Goal: Information Seeking & Learning: Learn about a topic

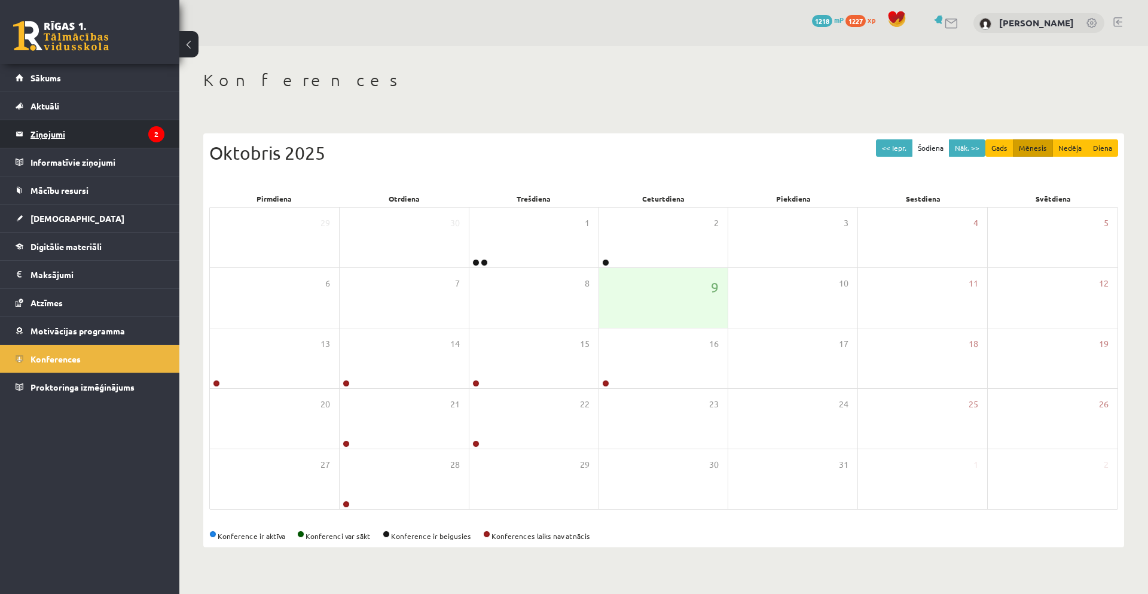
click at [90, 143] on legend "Ziņojumi 2" at bounding box center [97, 134] width 134 height 28
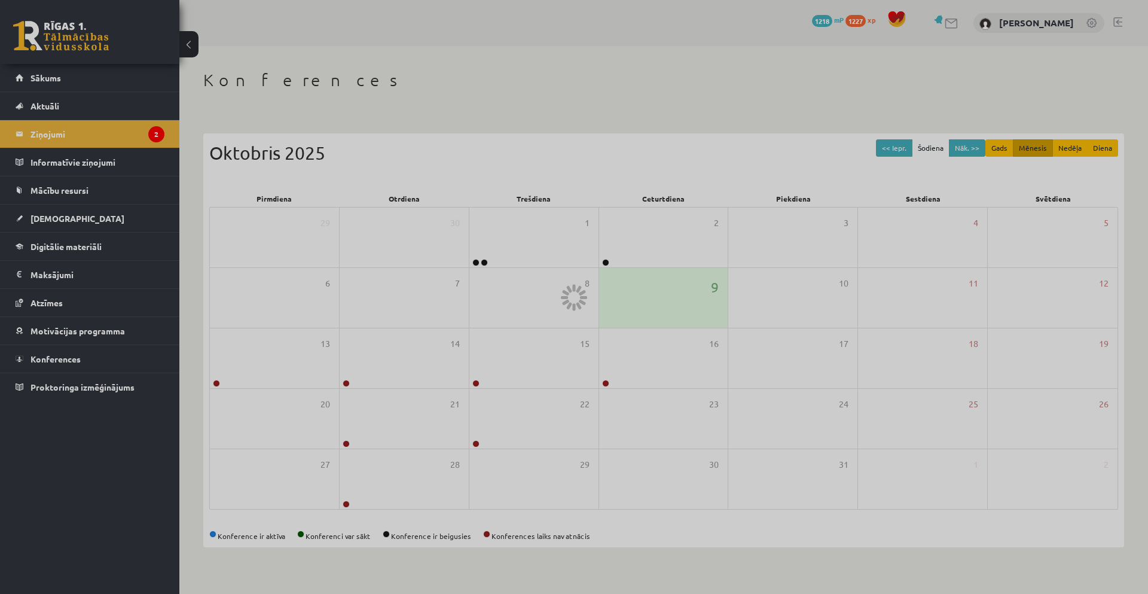
click at [63, 251] on div at bounding box center [574, 297] width 1148 height 594
click at [63, 249] on div at bounding box center [574, 297] width 1148 height 594
click at [86, 245] on div at bounding box center [574, 297] width 1148 height 594
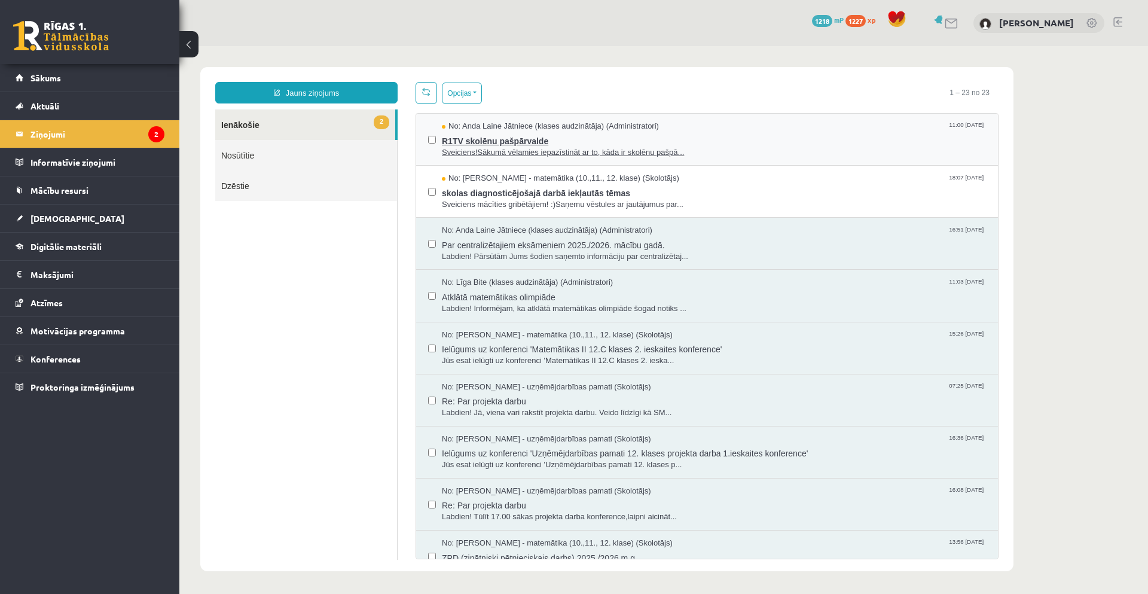
click at [451, 148] on span "Sveiciens!Sākumā vēlamies iepazīstināt ar to, kāda ir skolēnu pašpā..." at bounding box center [714, 152] width 544 height 11
click at [63, 245] on span "Digitālie materiāli" at bounding box center [65, 246] width 71 height 11
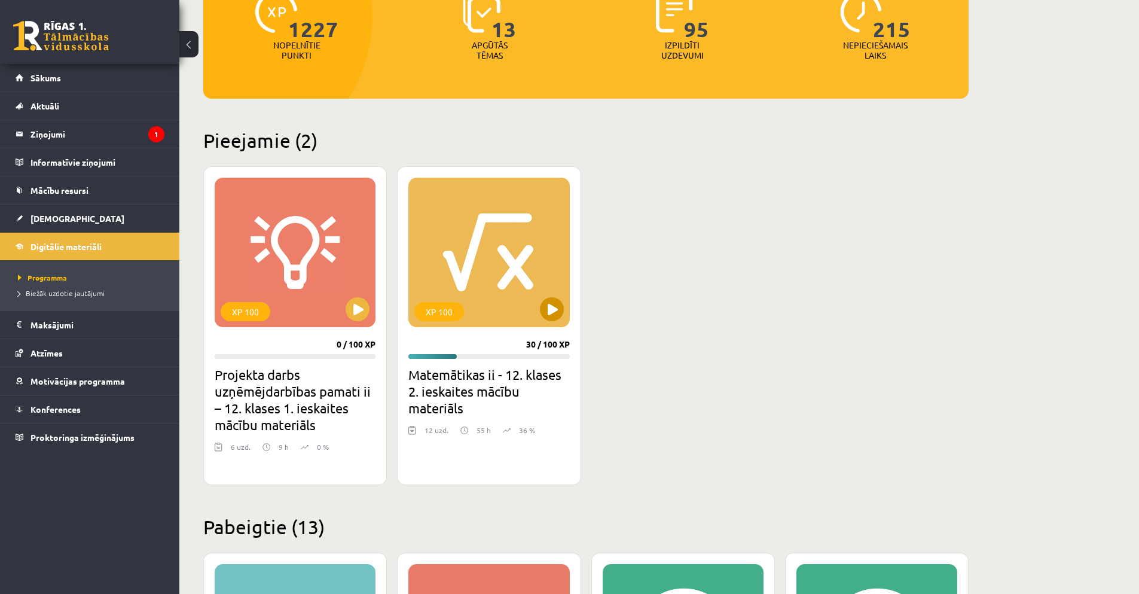
scroll to position [179, 0]
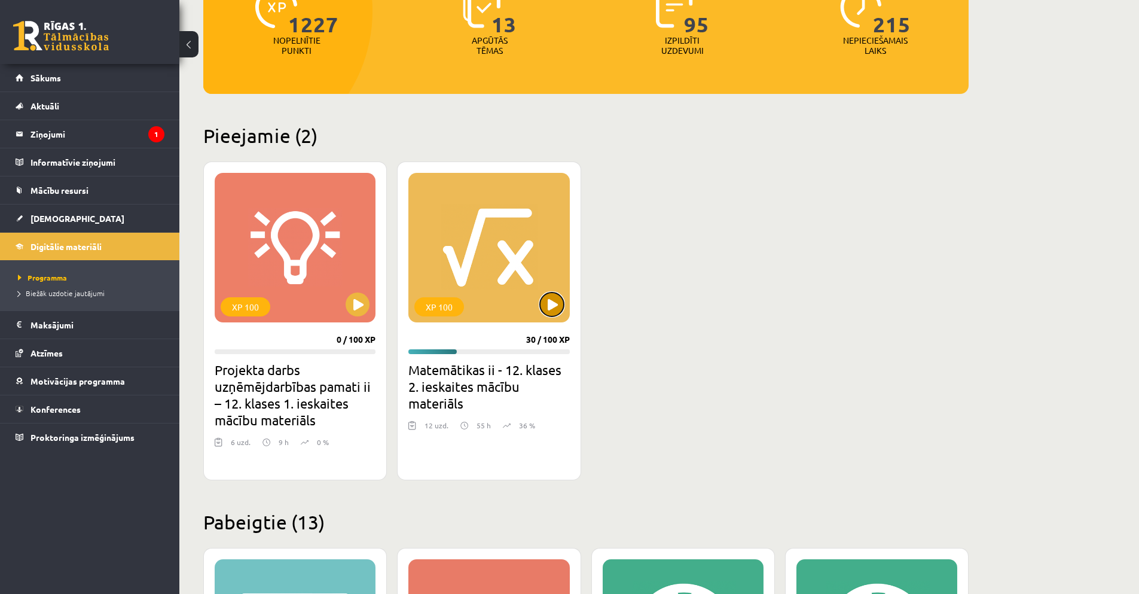
click at [552, 309] on button at bounding box center [552, 304] width 24 height 24
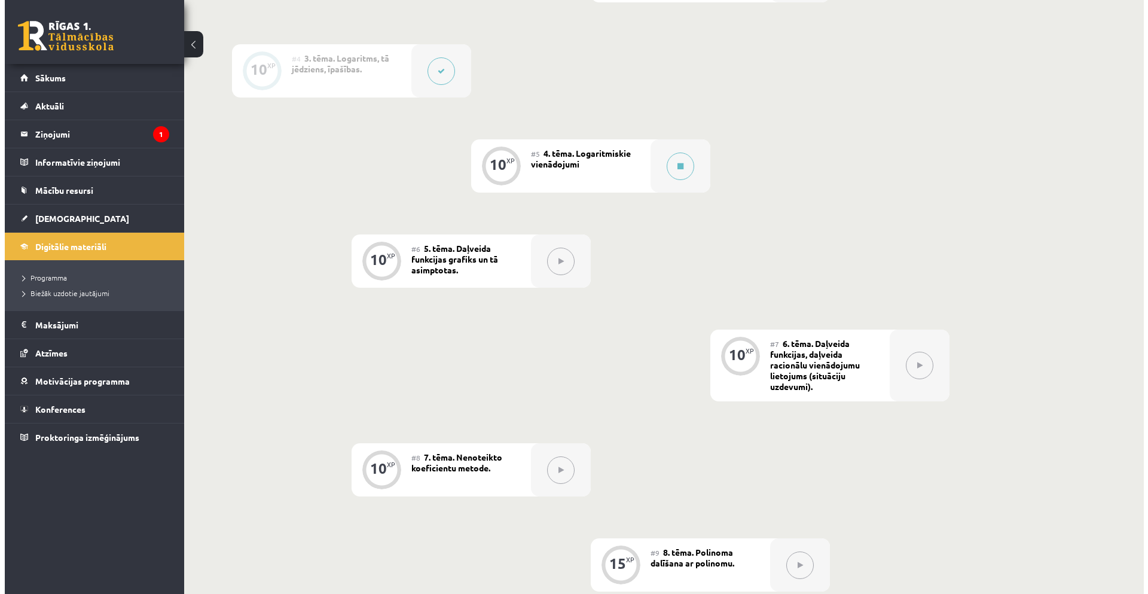
scroll to position [478, 0]
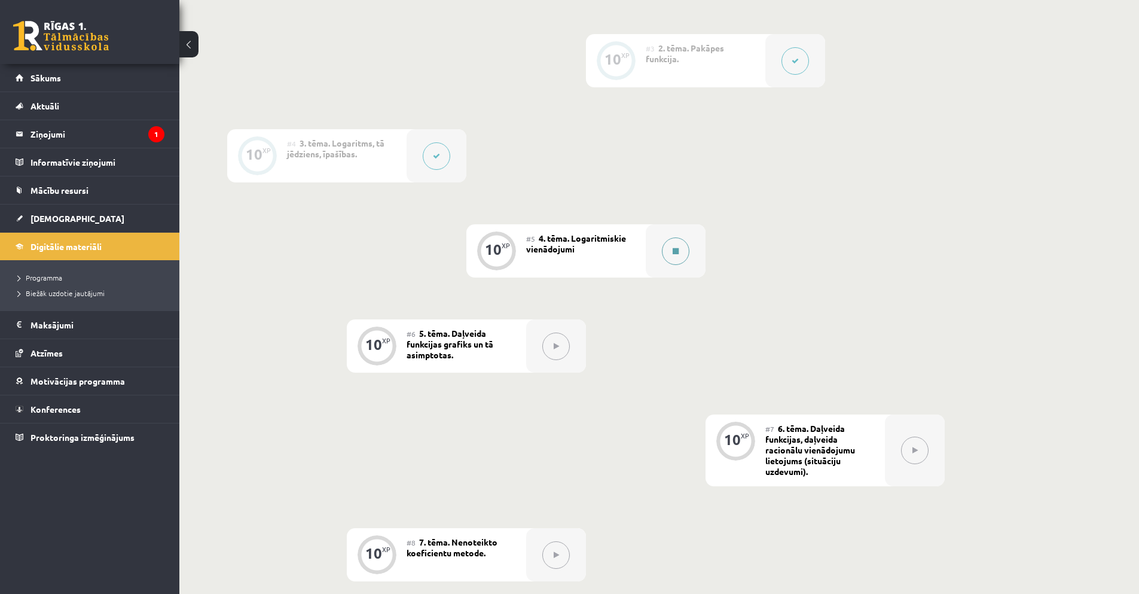
click at [673, 255] on button at bounding box center [676, 251] width 28 height 28
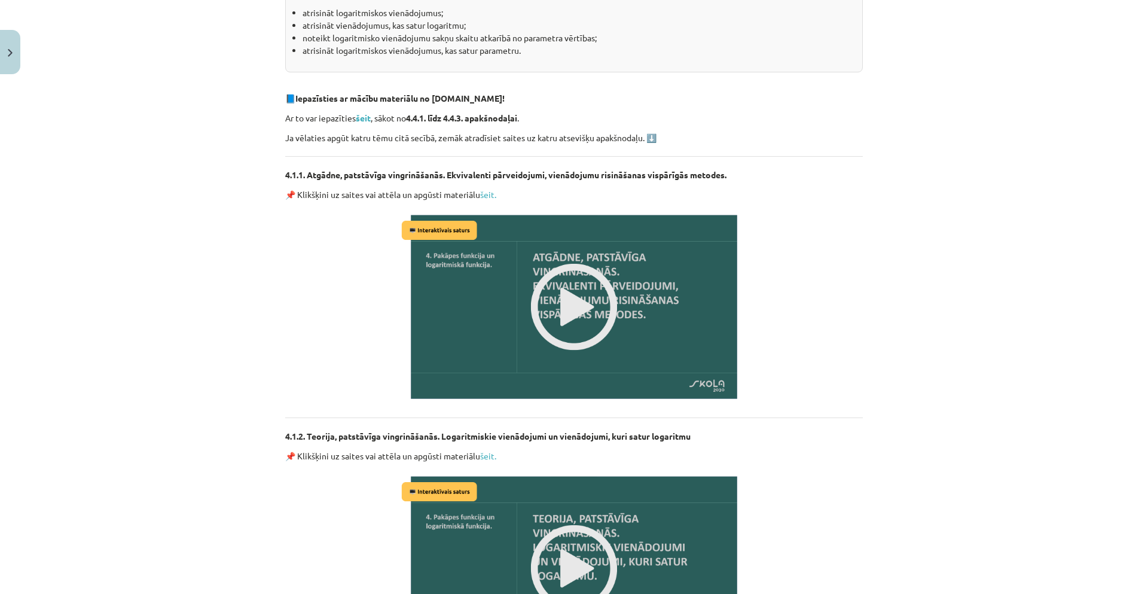
scroll to position [299, 0]
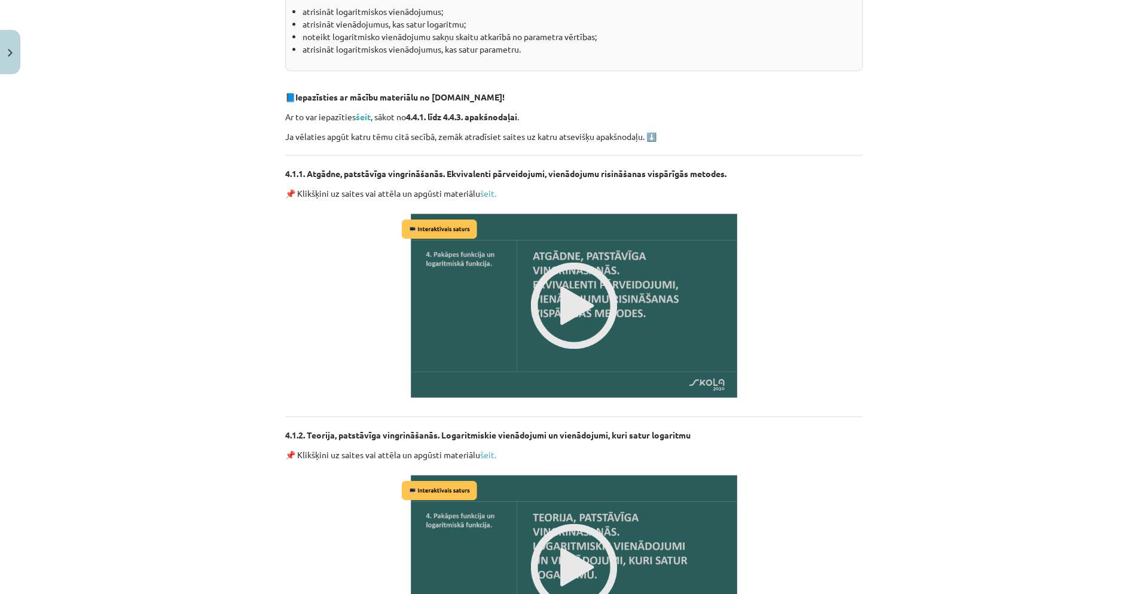
click at [569, 292] on img at bounding box center [574, 305] width 350 height 197
click at [568, 291] on img at bounding box center [574, 305] width 350 height 197
